Goal: Find contact information: Find contact information

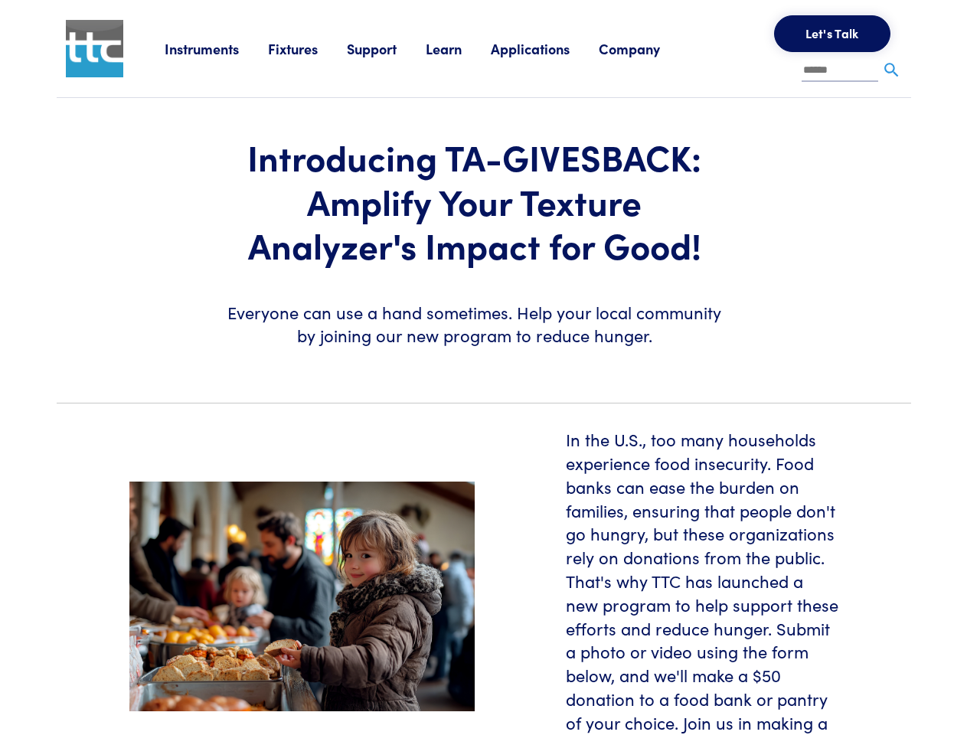
click at [483, 367] on section "Introducing TA-GIVESBACK: Amplify Your Texture Analyzer's Impact for Good! Ever…" at bounding box center [483, 244] width 873 height 292
click at [217, 48] on link "Instruments" at bounding box center [216, 48] width 103 height 19
click at [309, 48] on link "Fixtures" at bounding box center [307, 48] width 79 height 19
click at [389, 48] on link "Support" at bounding box center [386, 48] width 79 height 19
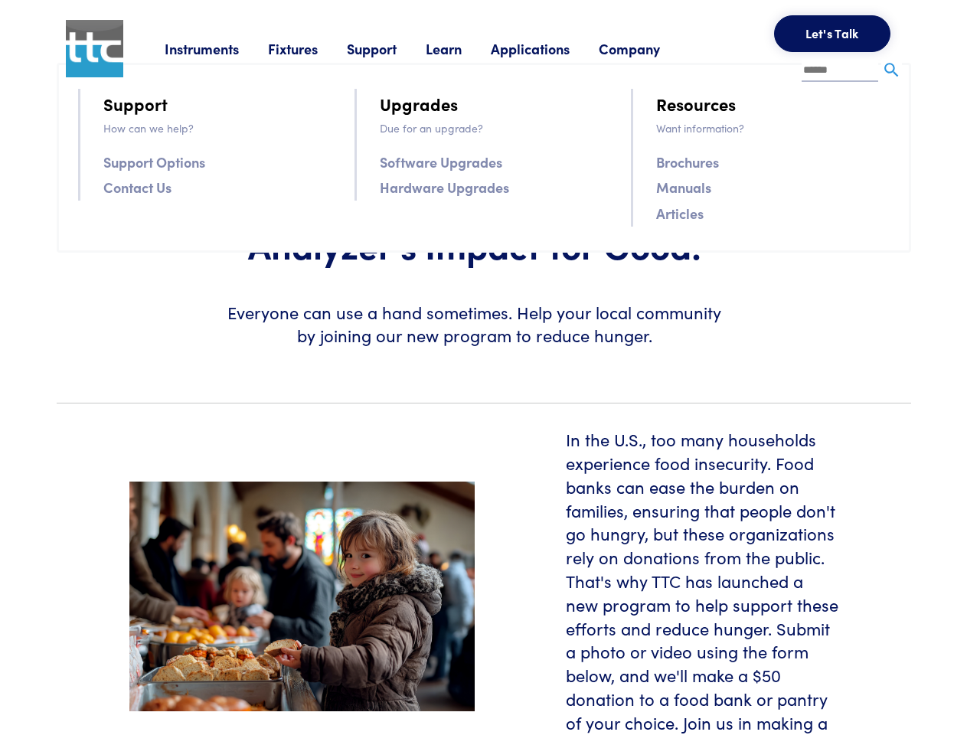
click at [462, 48] on link "Learn" at bounding box center [458, 48] width 65 height 19
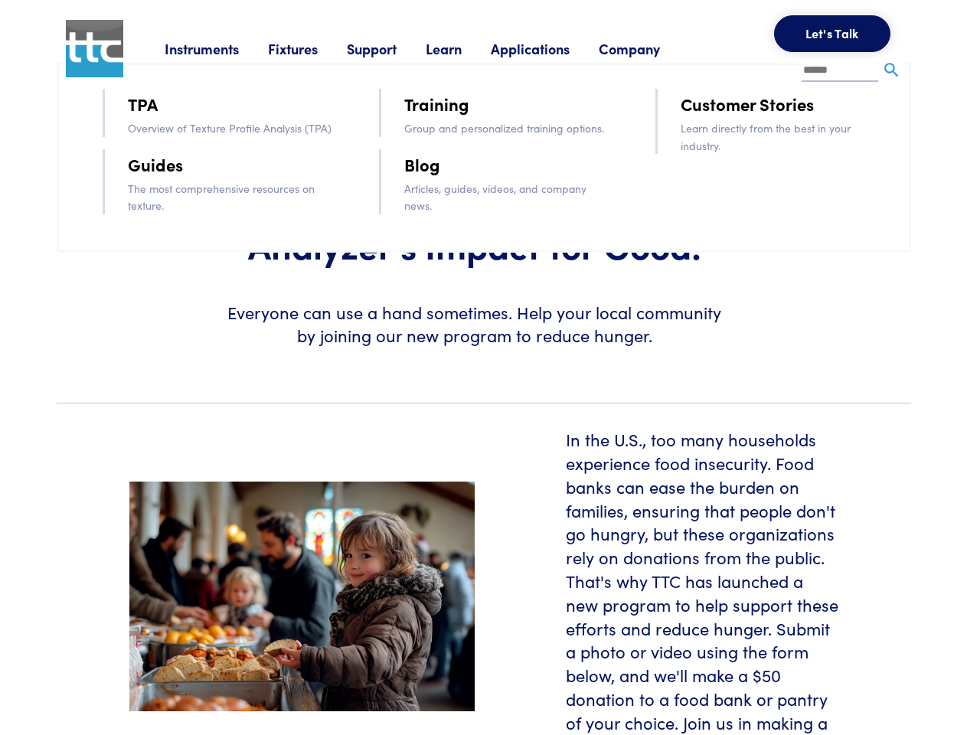
click at [550, 48] on link "Applications" at bounding box center [545, 48] width 108 height 19
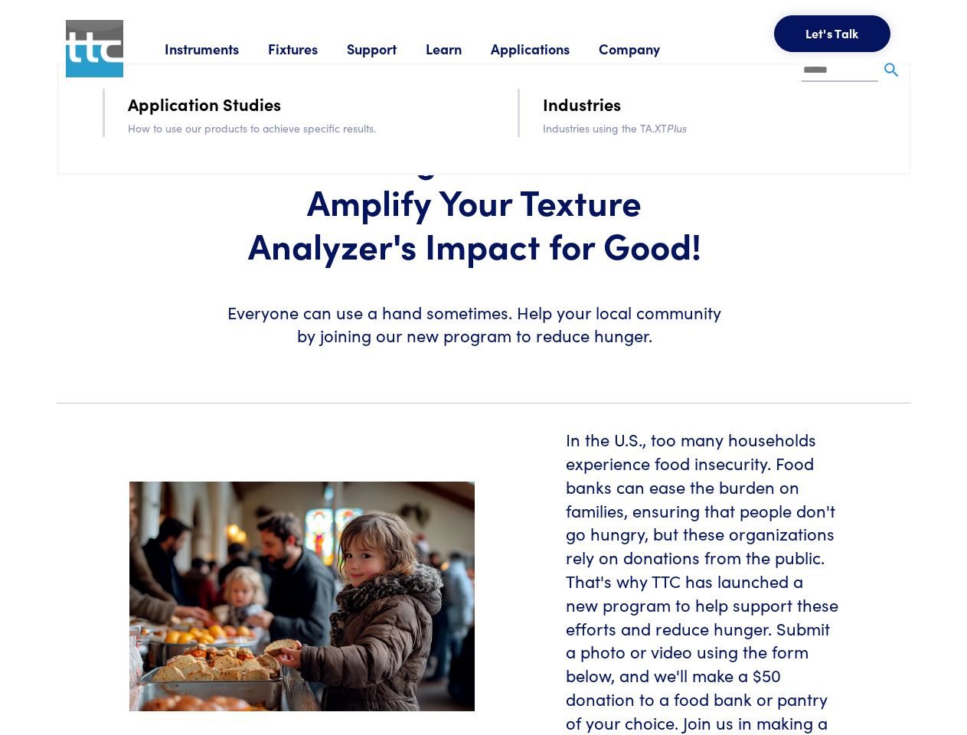
click at [649, 48] on link "Company" at bounding box center [644, 48] width 90 height 19
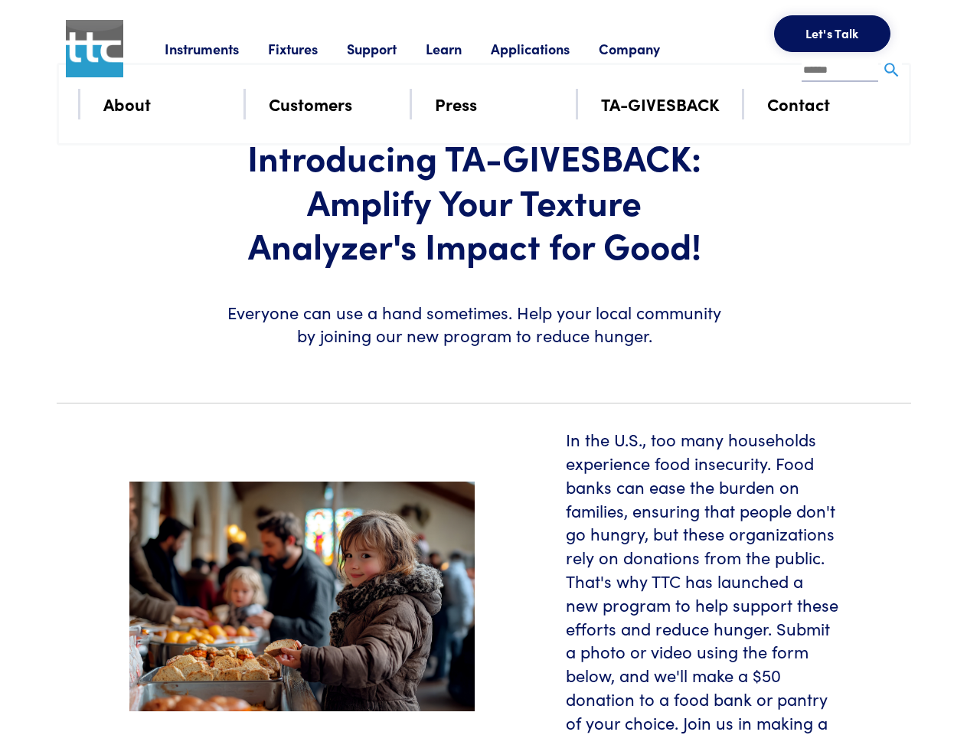
click at [832, 34] on button "Let's Talk" at bounding box center [832, 33] width 116 height 37
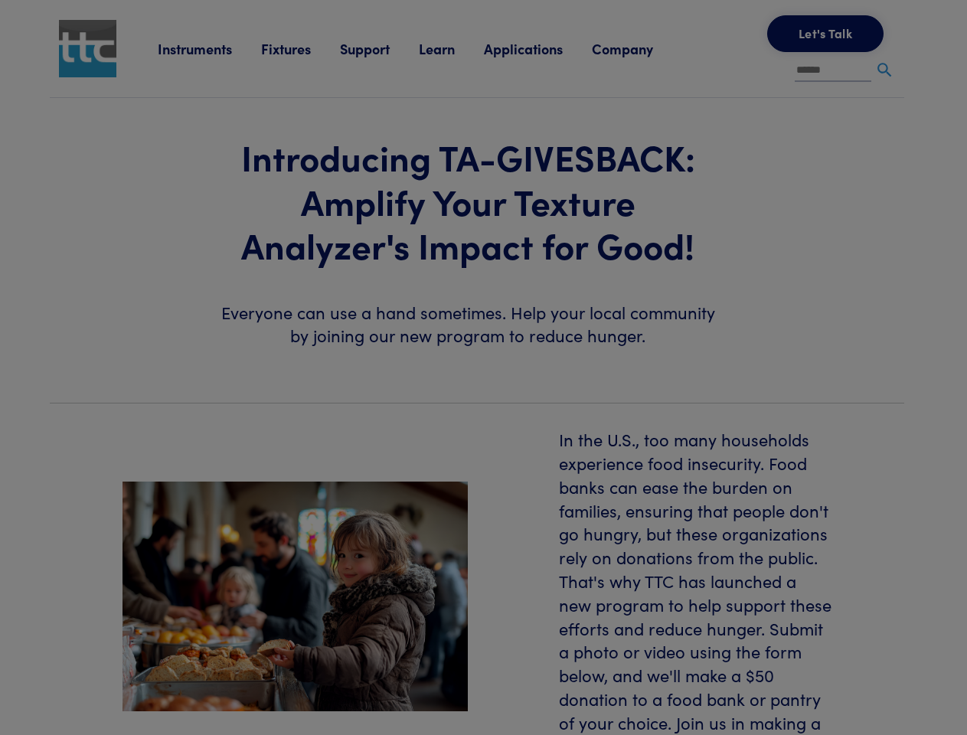
click at [0, 0] on div "**********" at bounding box center [0, 0] width 0 height 0
